Goal: Answer question/provide support: Answer question/provide support

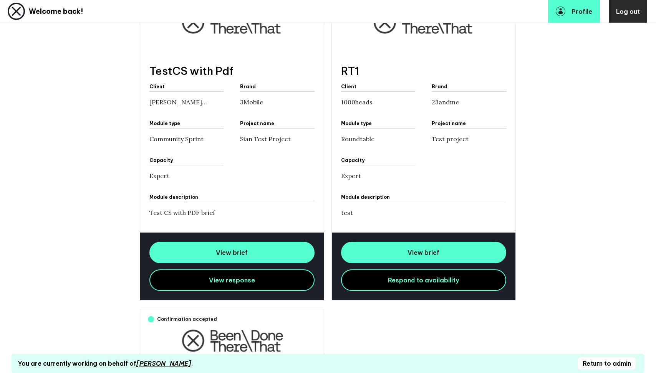
scroll to position [268, 0]
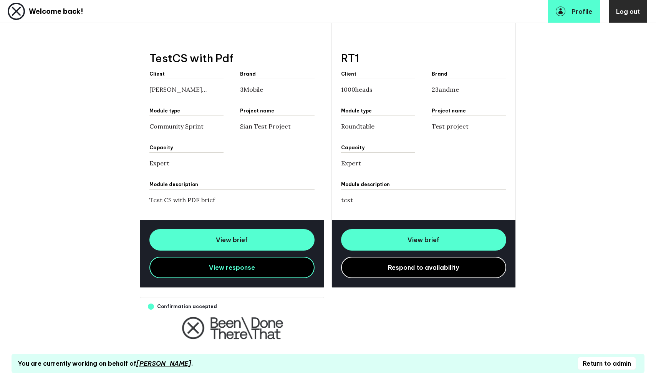
click at [402, 275] on link "Respond to availability" at bounding box center [423, 267] width 165 height 21
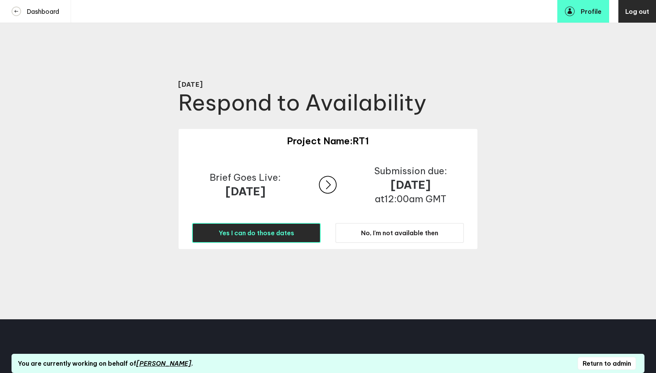
click at [277, 233] on span "Yes I can do those dates" at bounding box center [256, 233] width 76 height 8
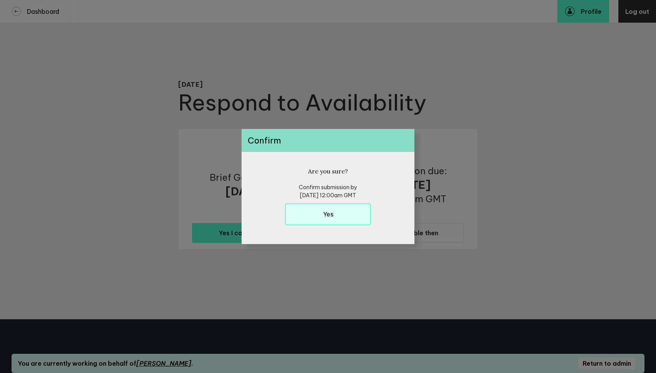
click at [316, 220] on button "Yes" at bounding box center [328, 214] width 86 height 22
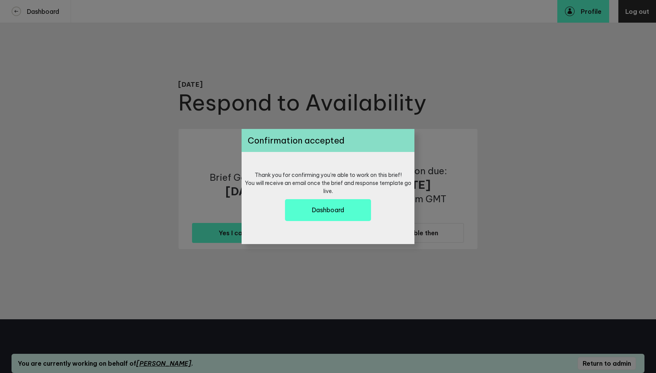
click at [316, 220] on button "Dashboard" at bounding box center [328, 210] width 86 height 22
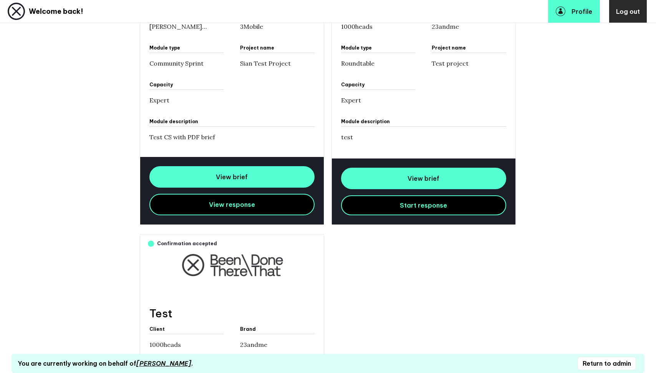
scroll to position [348, 0]
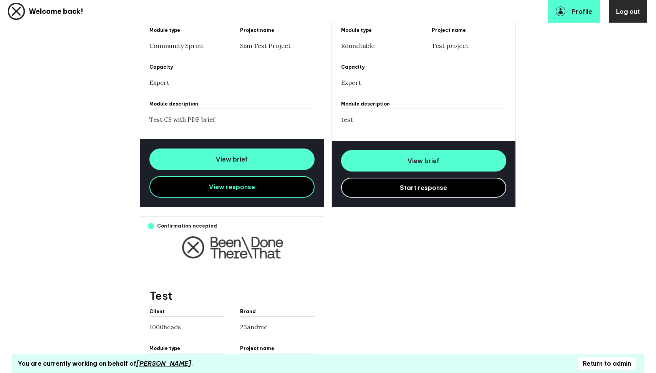
click at [398, 189] on button "Start response" at bounding box center [423, 188] width 165 height 20
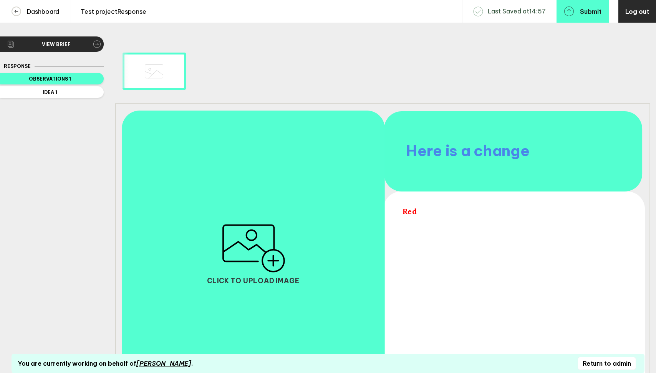
click at [496, 160] on span "Here is a change" at bounding box center [468, 151] width 124 height 19
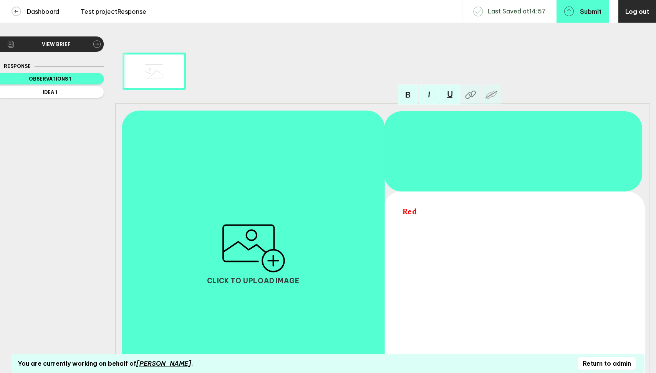
click at [413, 212] on span "Red" at bounding box center [512, 211] width 221 height 9
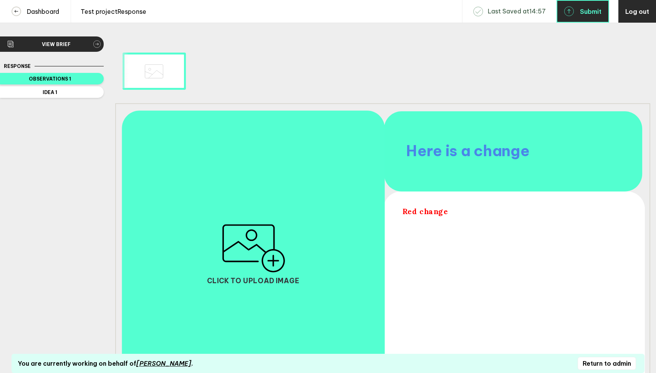
click at [589, 16] on button "Submit" at bounding box center [582, 11] width 53 height 23
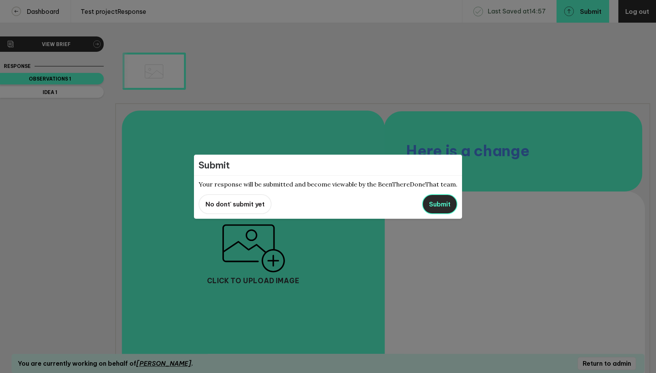
click at [430, 202] on span "Submit" at bounding box center [439, 204] width 21 height 8
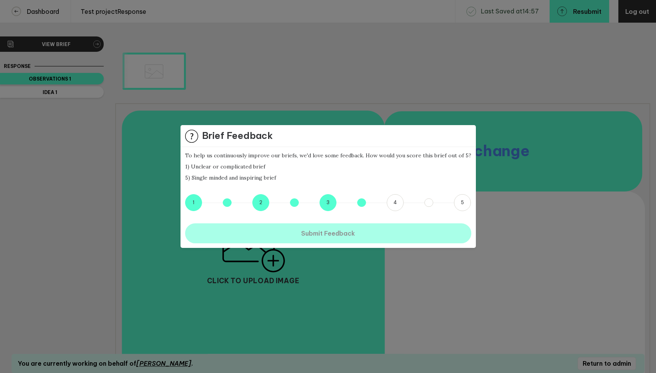
click at [359, 203] on button "3.5" at bounding box center [361, 202] width 8 height 8
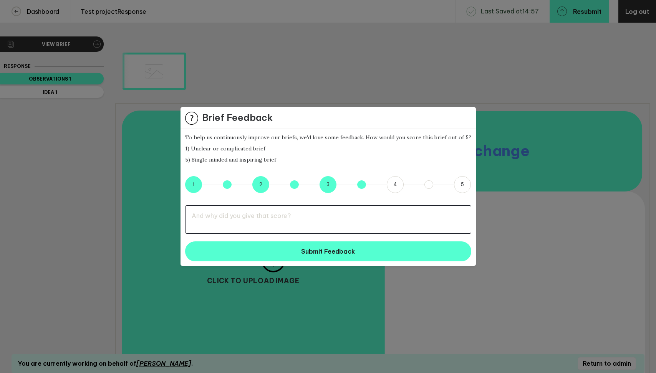
click at [330, 224] on textarea at bounding box center [328, 219] width 286 height 28
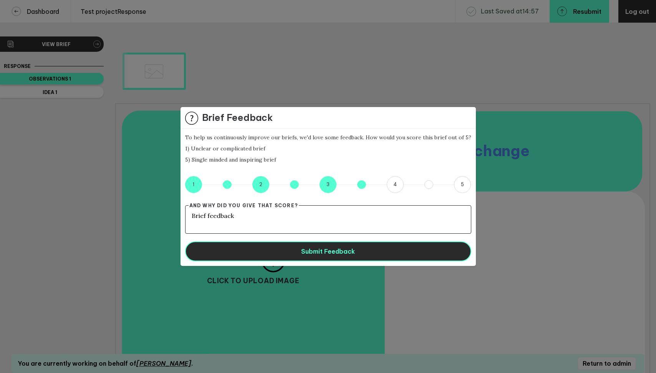
type textarea "Brief feedback"
click at [349, 251] on span "Submit Feedback" at bounding box center [328, 252] width 54 height 8
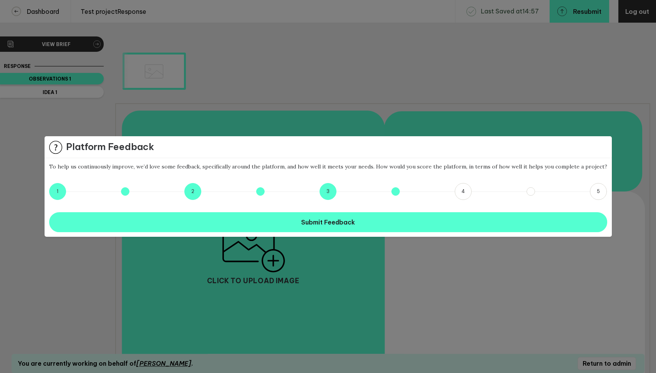
click at [393, 192] on button "3.5" at bounding box center [395, 191] width 8 height 8
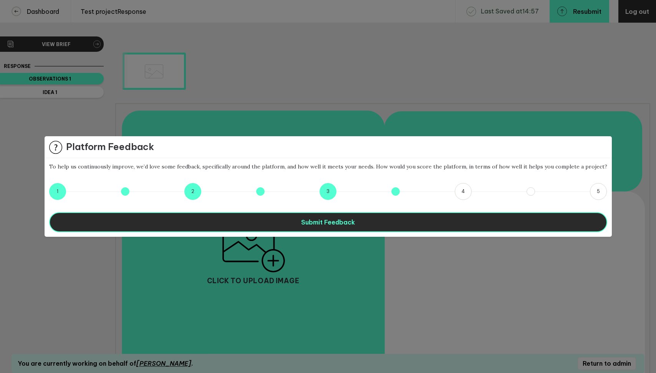
click at [370, 227] on button "Submit Feedback" at bounding box center [328, 222] width 558 height 20
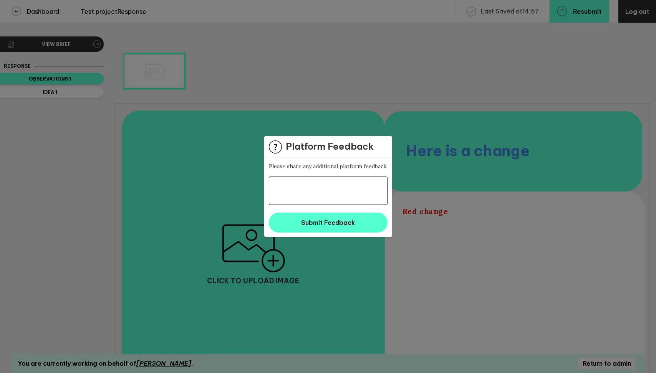
click at [311, 189] on textarea at bounding box center [328, 191] width 119 height 28
type textarea "asdf"
click at [310, 224] on span "Submit Feedback" at bounding box center [328, 223] width 54 height 8
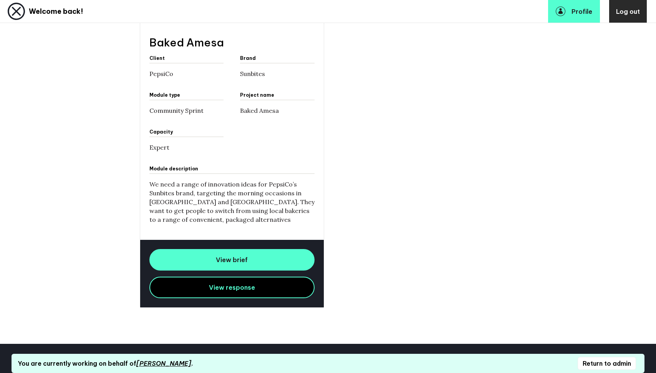
scroll to position [982, 0]
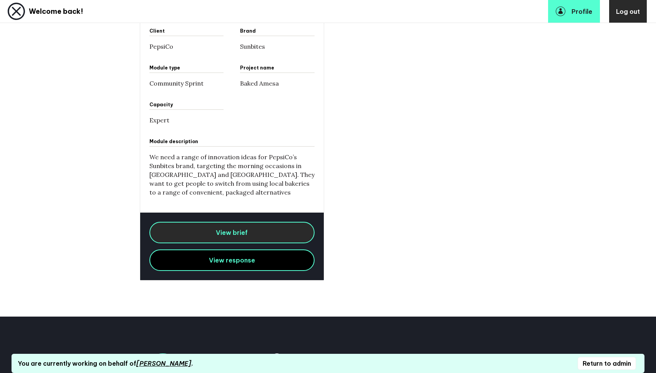
click at [246, 230] on span "View brief" at bounding box center [232, 233] width 32 height 8
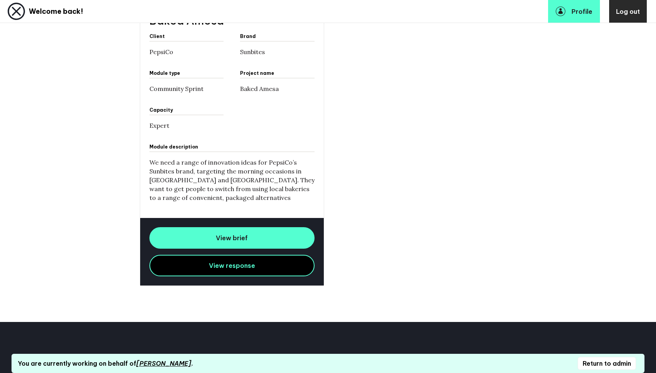
scroll to position [1067, 0]
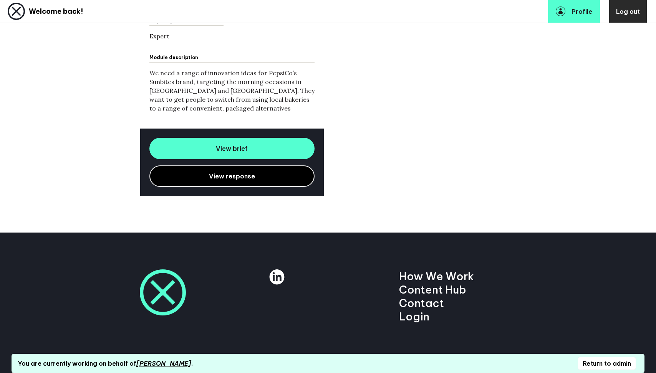
click at [257, 179] on link "View response" at bounding box center [231, 175] width 165 height 21
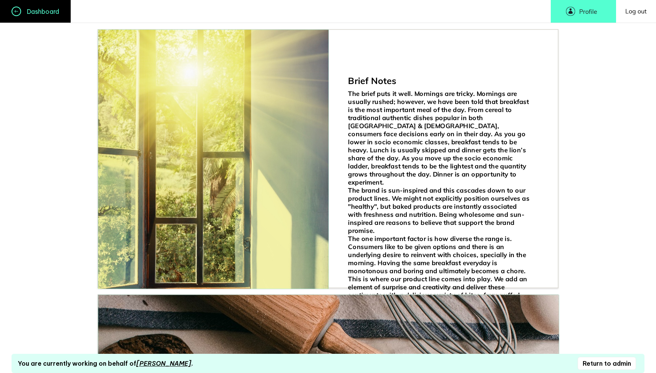
click at [51, 16] on link "Dashboard" at bounding box center [35, 11] width 71 height 23
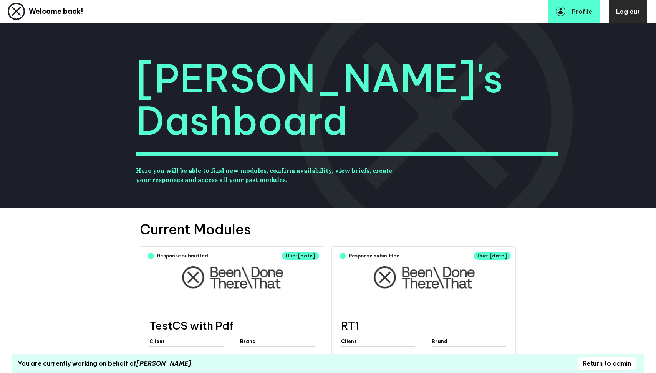
click at [601, 364] on button "Return to admin" at bounding box center [606, 363] width 58 height 13
